Goal: Information Seeking & Learning: Learn about a topic

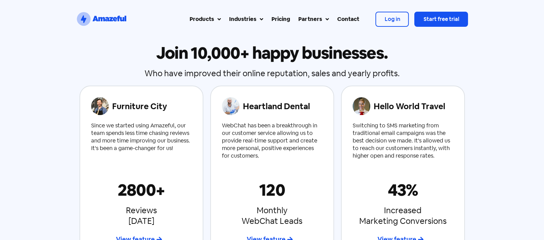
scroll to position [215, 0]
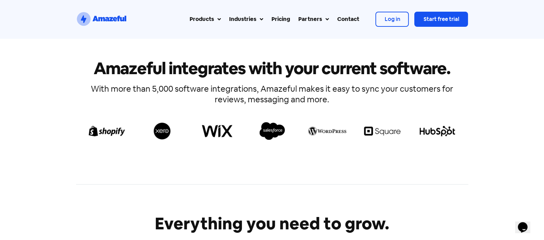
scroll to position [2063, 0]
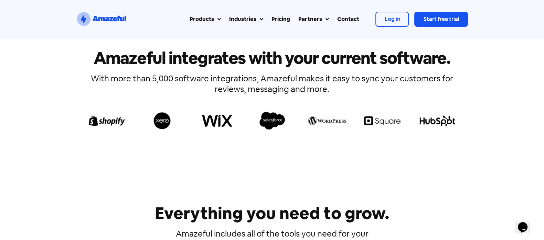
click at [473, 84] on div "Amazeful integrates with your current software. With more than 5,000 software i…" at bounding box center [271, 94] width 537 height 141
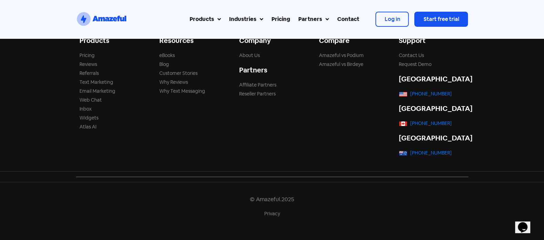
scroll to position [2358, 0]
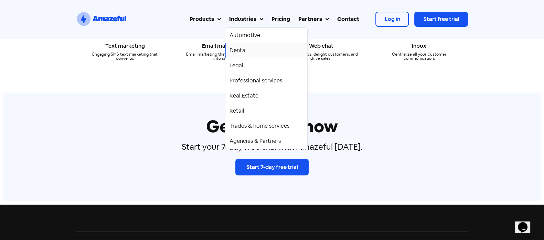
click at [257, 47] on div "Dental" at bounding box center [266, 50] width 74 height 8
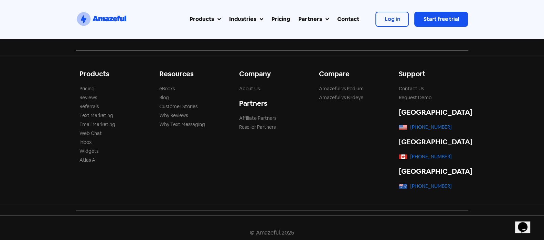
scroll to position [2175, 0]
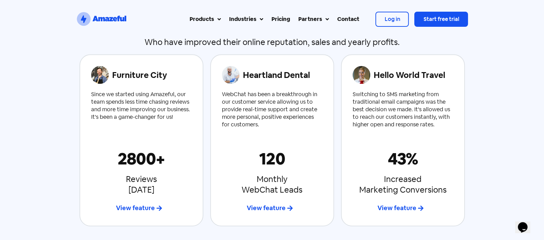
scroll to position [430, 0]
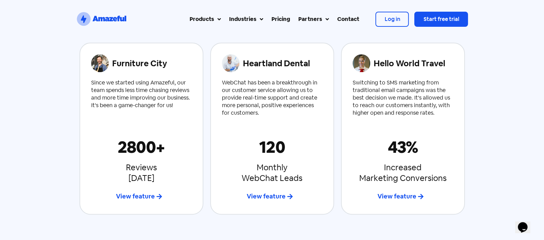
click at [260, 196] on span "View feature" at bounding box center [266, 197] width 39 height 8
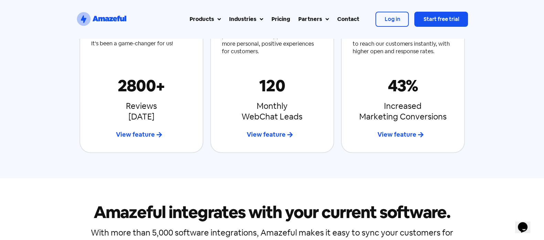
scroll to position [1418, 0]
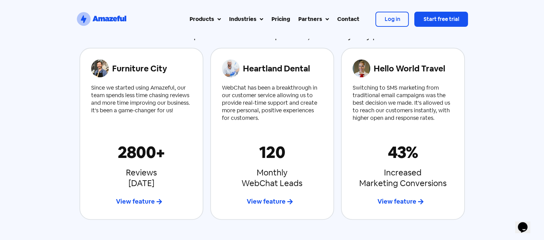
scroll to position [387, 0]
